Goal: Navigation & Orientation: Find specific page/section

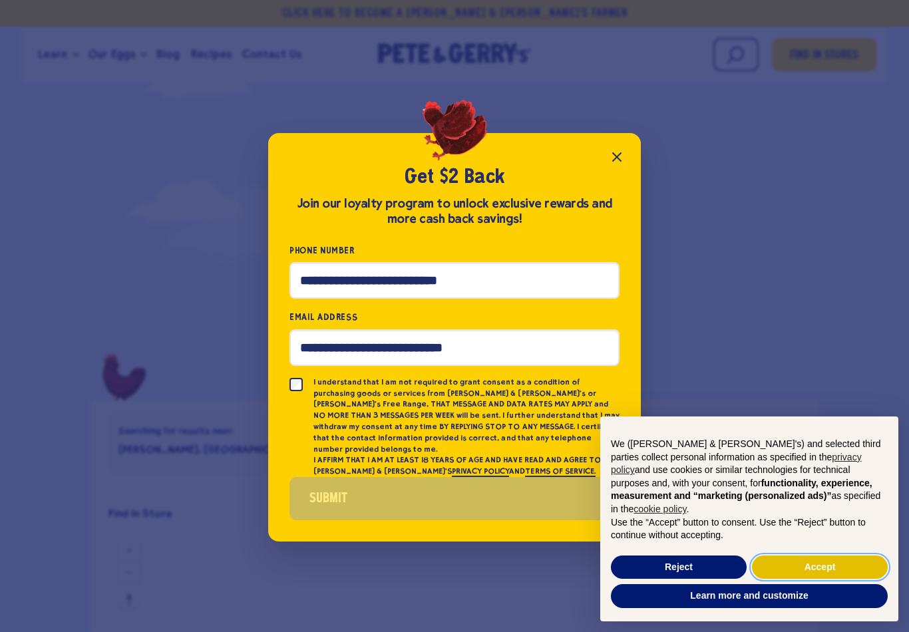
click at [825, 562] on button "Accept" at bounding box center [820, 568] width 136 height 24
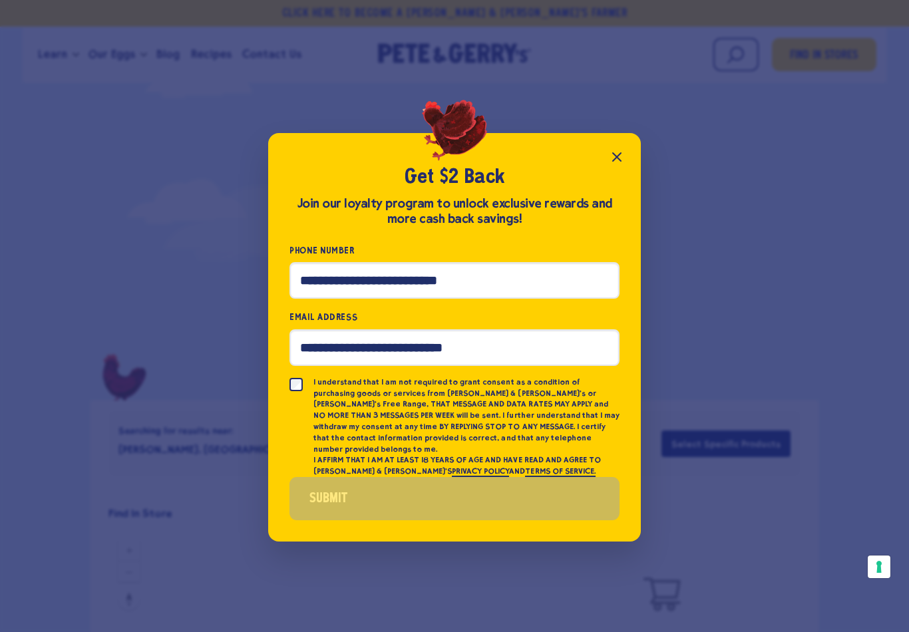
click at [610, 165] on icon "Close popup" at bounding box center [617, 157] width 16 height 16
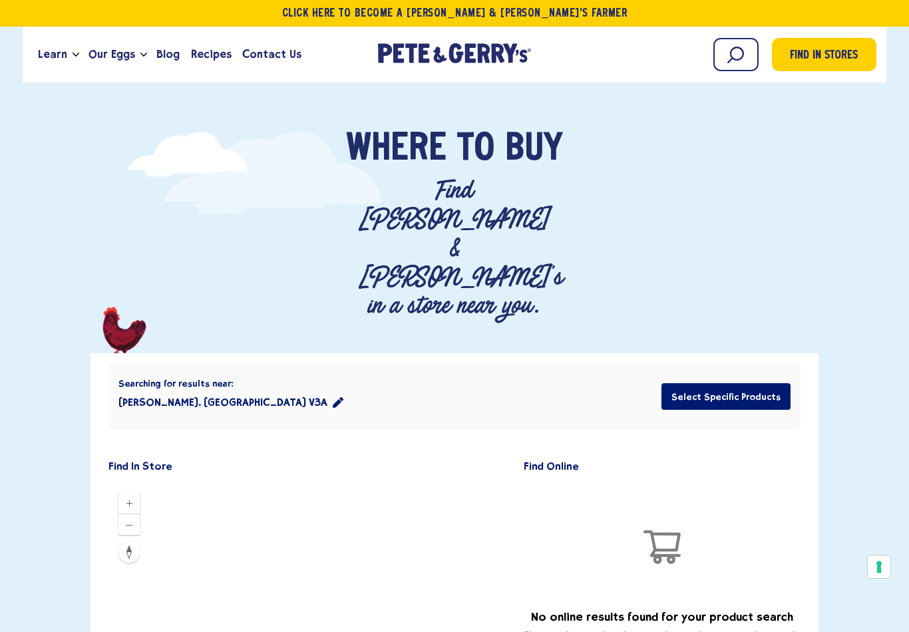
scroll to position [47, 0]
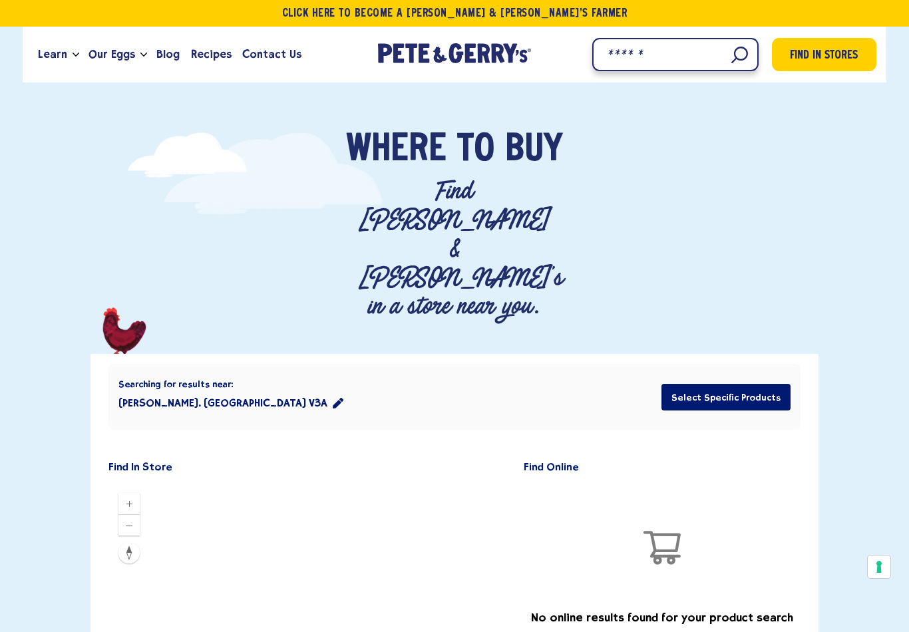
click at [736, 49] on input "Search" at bounding box center [675, 54] width 166 height 33
click at [733, 55] on input "Search" at bounding box center [675, 54] width 166 height 33
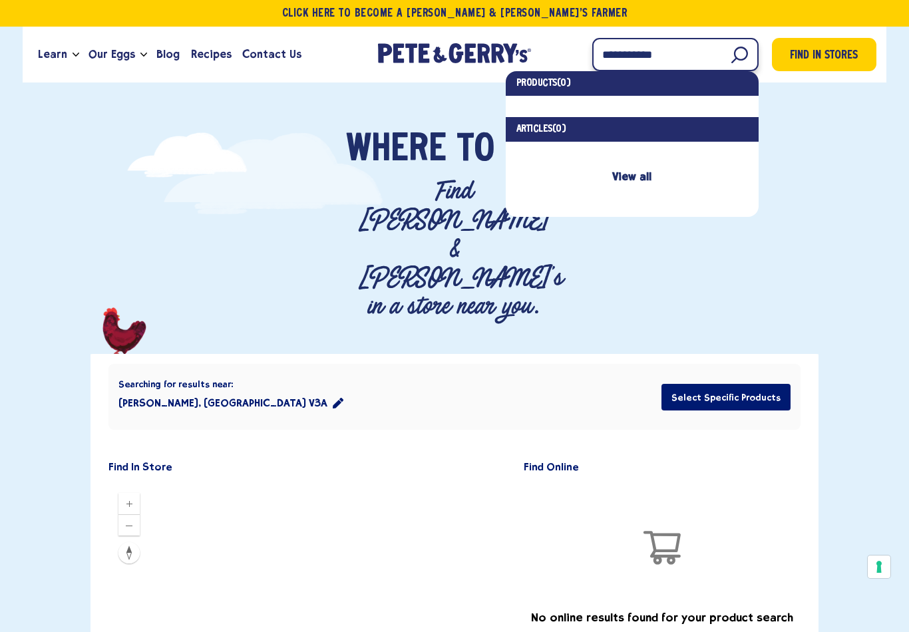
type input "**********"
click at [839, 58] on span "Find in Stores" at bounding box center [824, 56] width 68 height 18
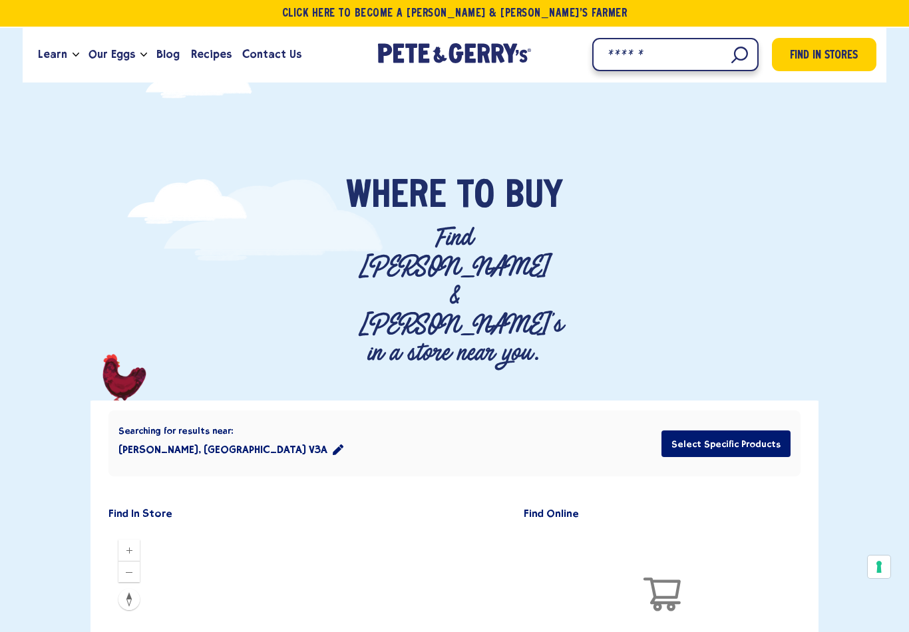
click at [737, 55] on input "Search" at bounding box center [675, 54] width 166 height 33
click at [731, 59] on input "Search" at bounding box center [675, 54] width 166 height 33
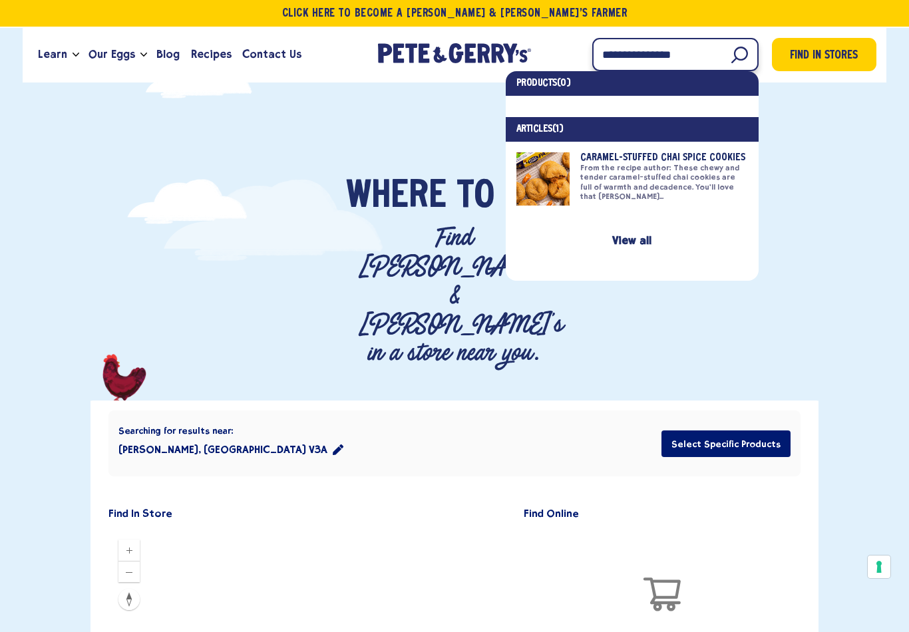
type input "**********"
click at [838, 49] on span "Find in Stores" at bounding box center [824, 56] width 68 height 18
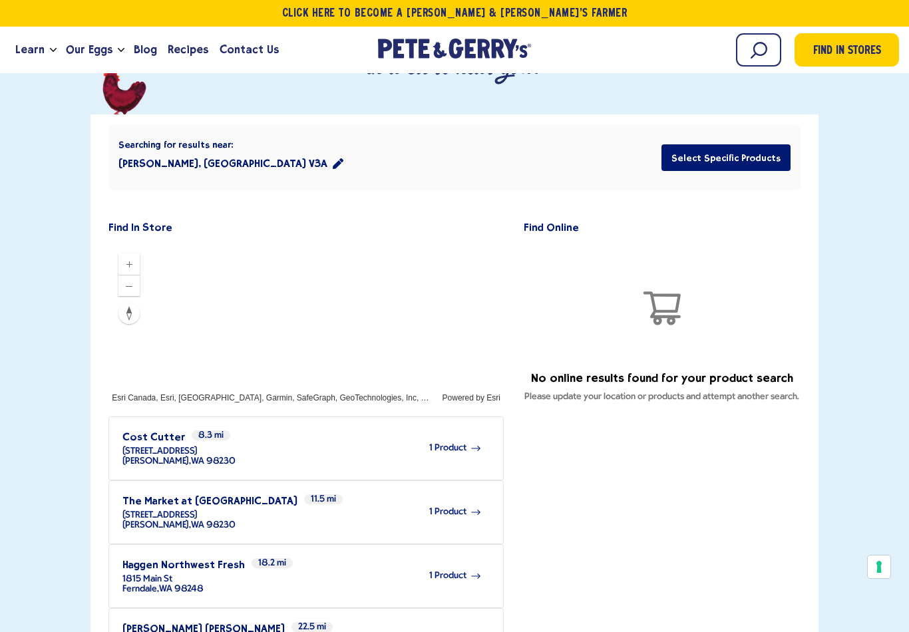
scroll to position [286, 0]
click at [134, 276] on button "Zoom out" at bounding box center [128, 286] width 21 height 21
click at [133, 276] on button "Zoom out" at bounding box center [128, 286] width 21 height 21
click at [136, 276] on button "Zoom out" at bounding box center [128, 286] width 21 height 21
click at [132, 287] on icon "Zoom out" at bounding box center [129, 287] width 7 height 1
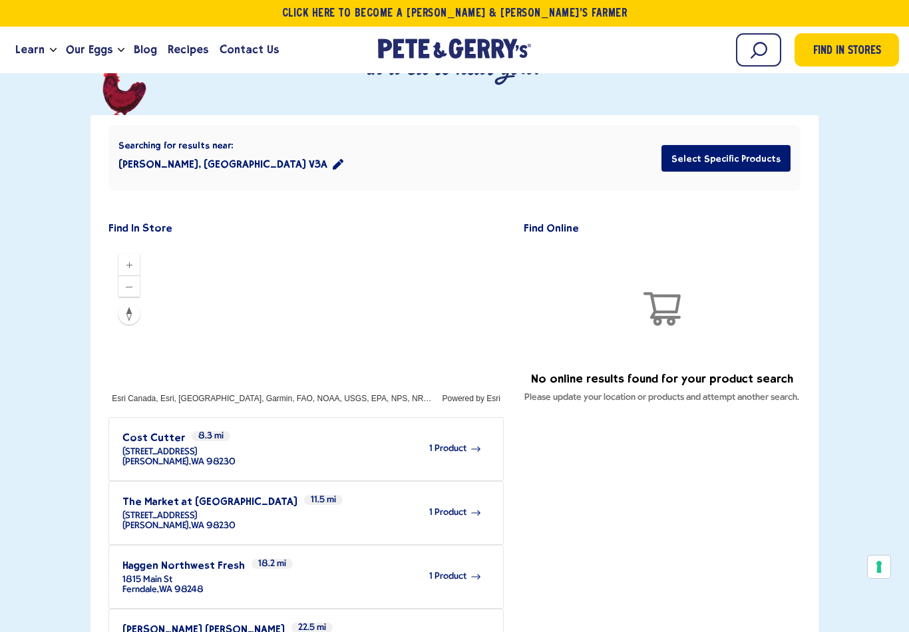
click at [134, 282] on icon "Zoom out" at bounding box center [129, 287] width 11 height 11
click at [131, 282] on icon "Zoom out" at bounding box center [129, 287] width 11 height 11
click at [136, 276] on button "Zoom out" at bounding box center [128, 286] width 21 height 21
click at [312, 367] on button "Search this area" at bounding box center [306, 378] width 83 height 23
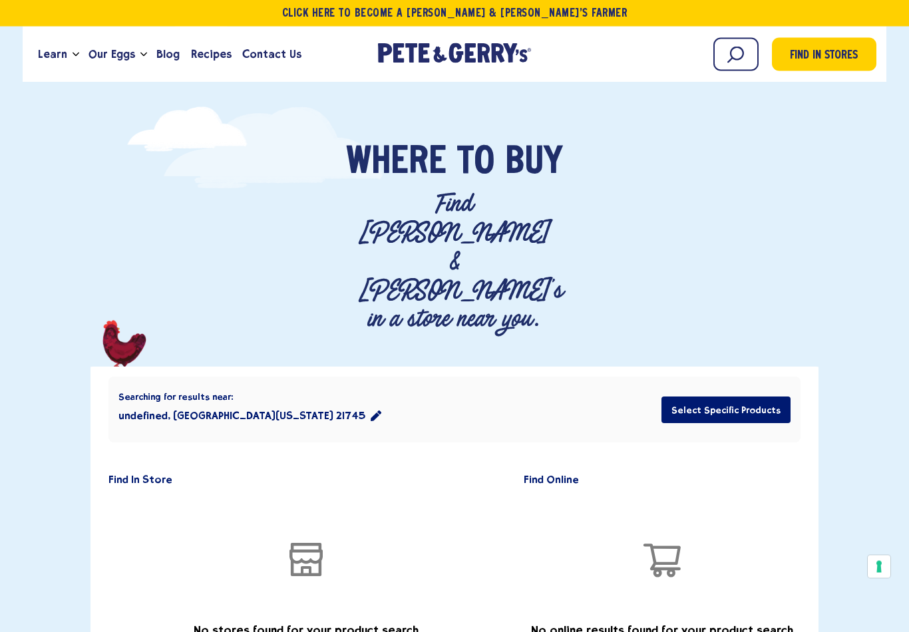
scroll to position [0, 0]
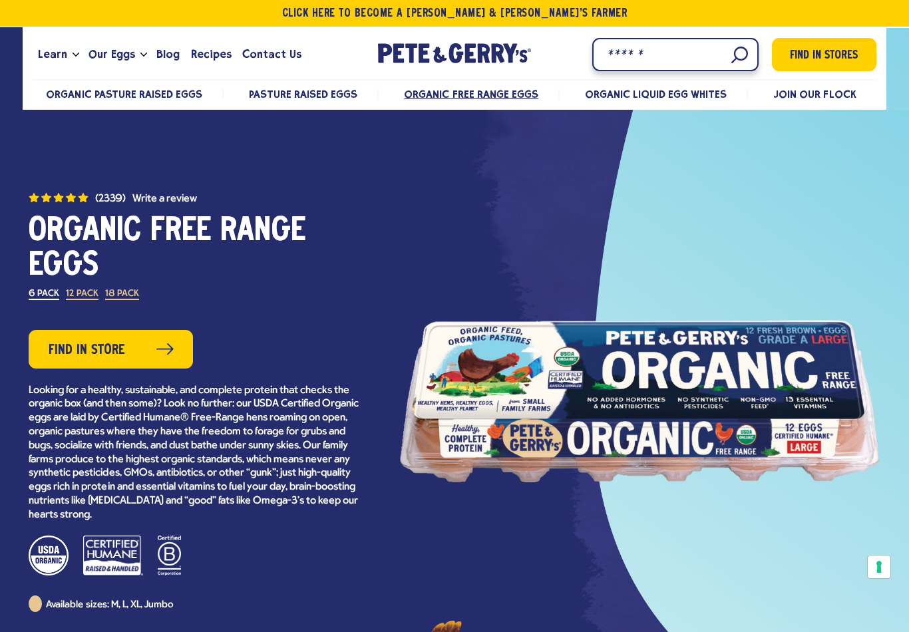
click at [736, 55] on input "Search" at bounding box center [675, 54] width 166 height 33
click at [740, 56] on input "Search" at bounding box center [675, 54] width 166 height 33
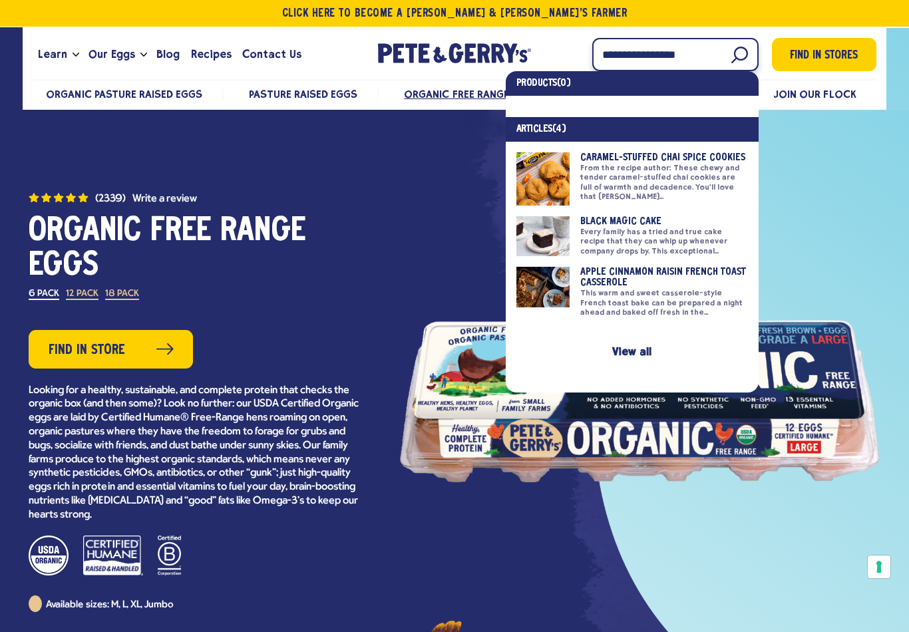
type input "**********"
click at [829, 59] on span "Find in Stores" at bounding box center [824, 56] width 68 height 18
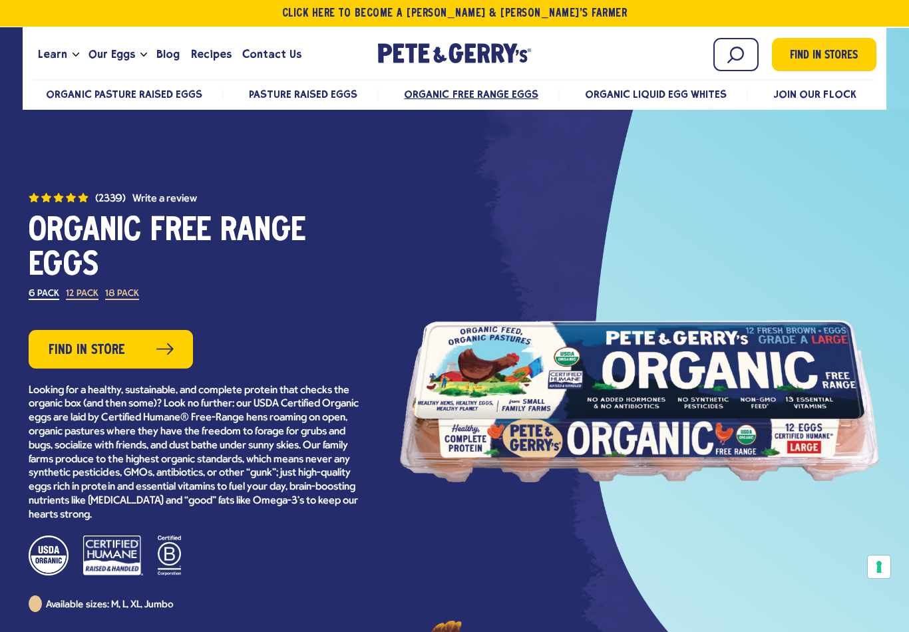
click at [141, 346] on link "Find in Store" at bounding box center [111, 349] width 164 height 39
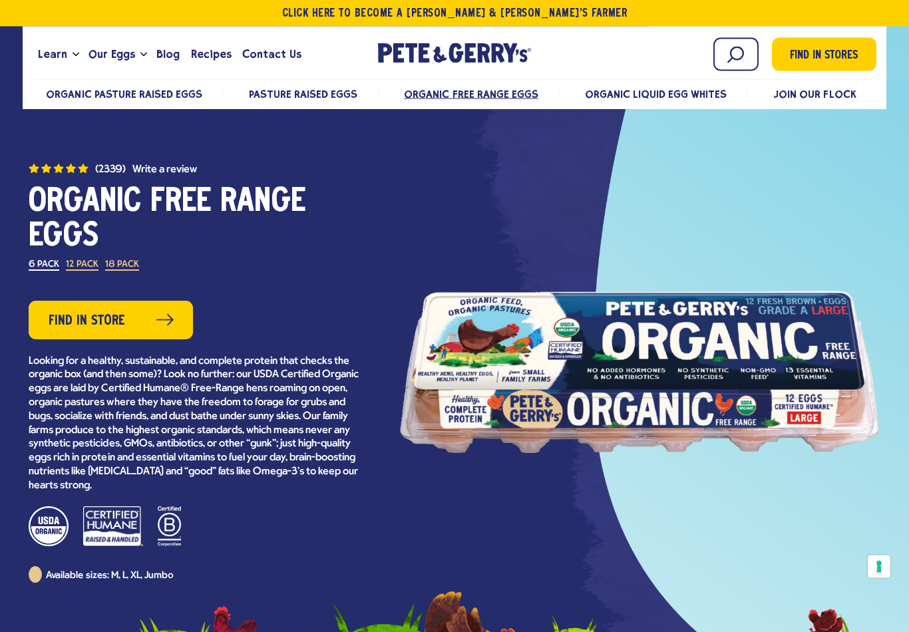
scroll to position [29, 0]
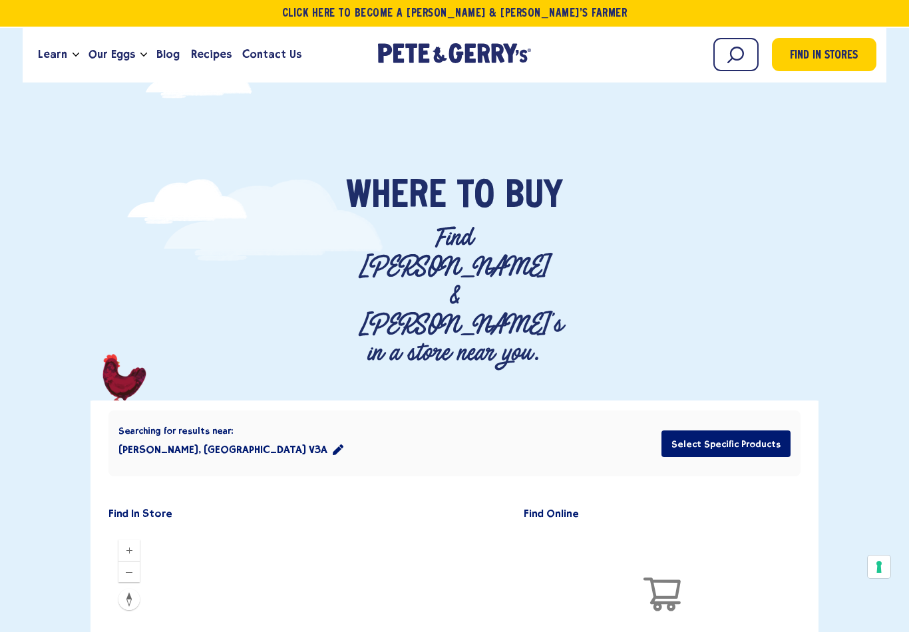
click at [763, 431] on button "Select Specific Products" at bounding box center [726, 444] width 129 height 27
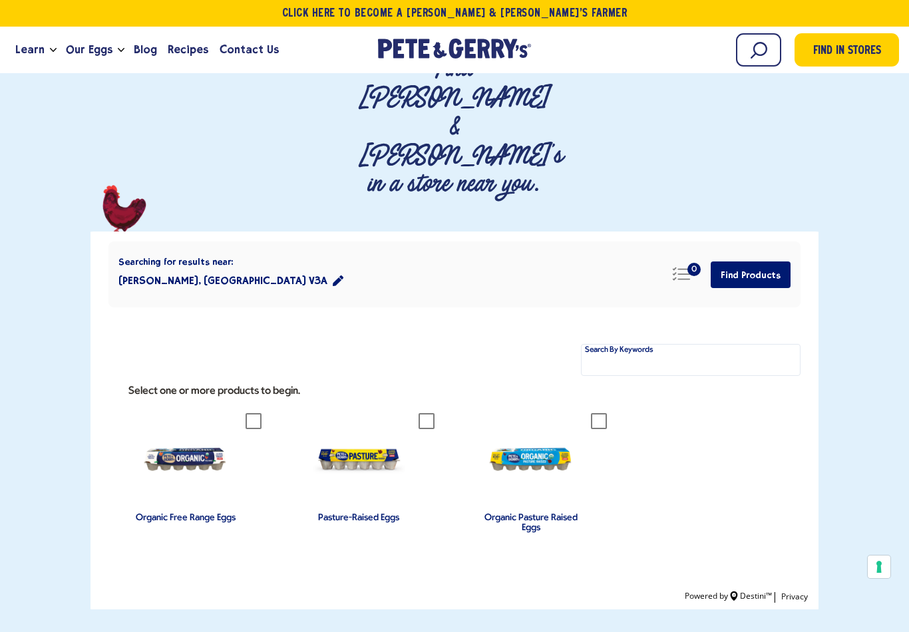
scroll to position [170, 0]
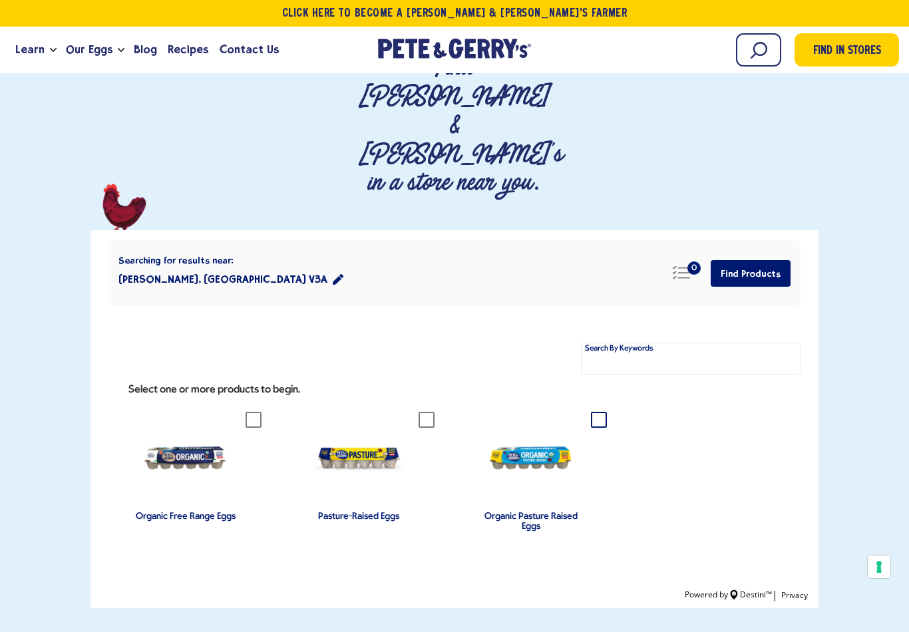
click at [592, 412] on icon at bounding box center [599, 420] width 16 height 16
click at [752, 260] on button "Find Products" at bounding box center [751, 273] width 80 height 27
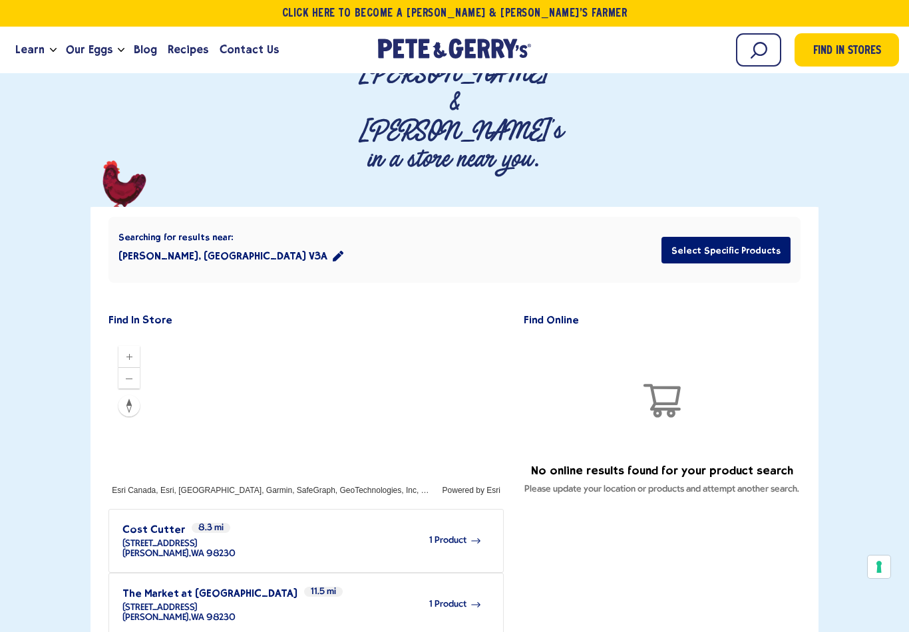
scroll to position [0, 0]
